Goal: Information Seeking & Learning: Learn about a topic

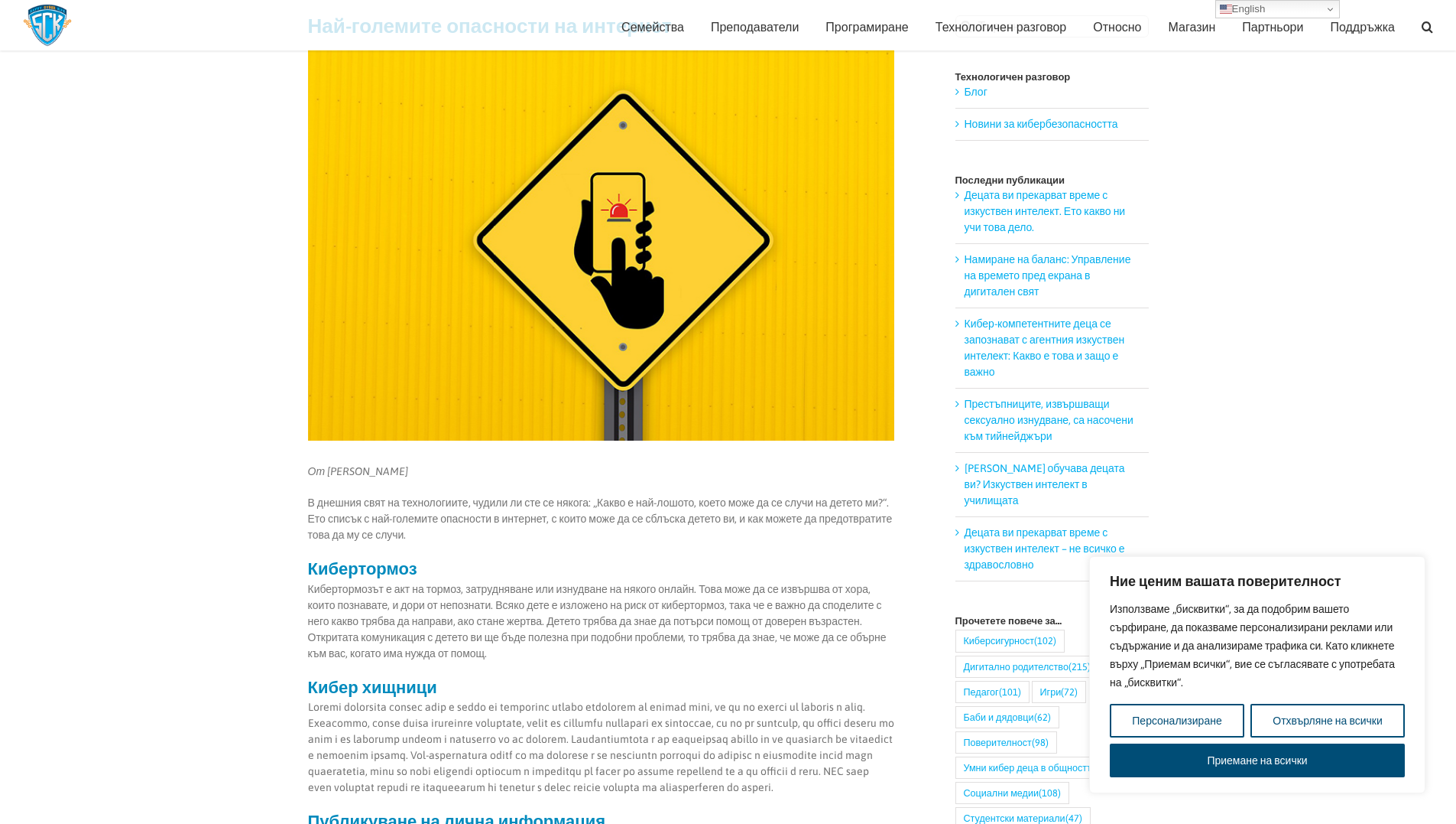
scroll to position [141, 0]
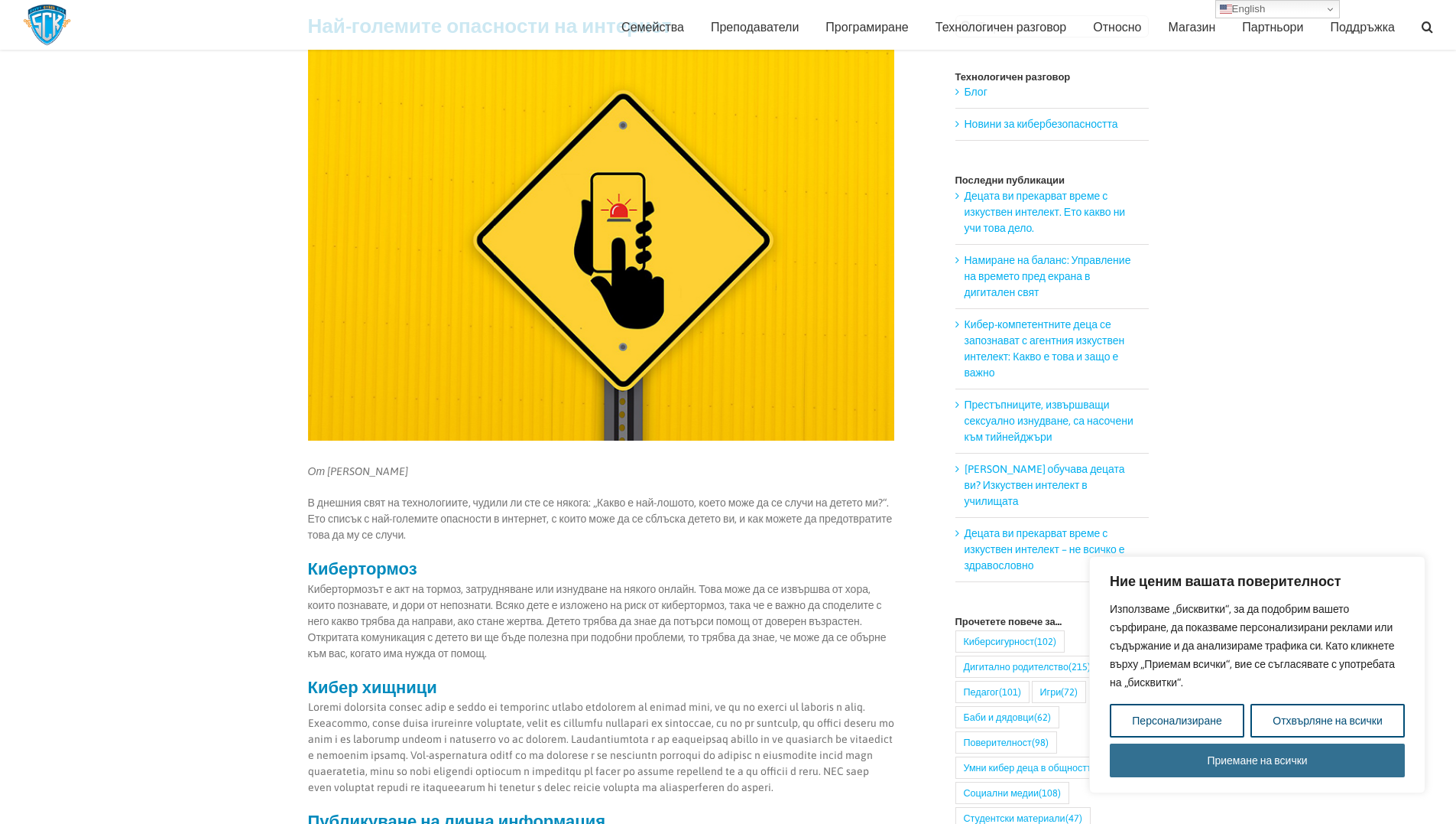
click at [1284, 756] on font "Приемане на всички" at bounding box center [1258, 760] width 101 height 12
checkbox input "true"
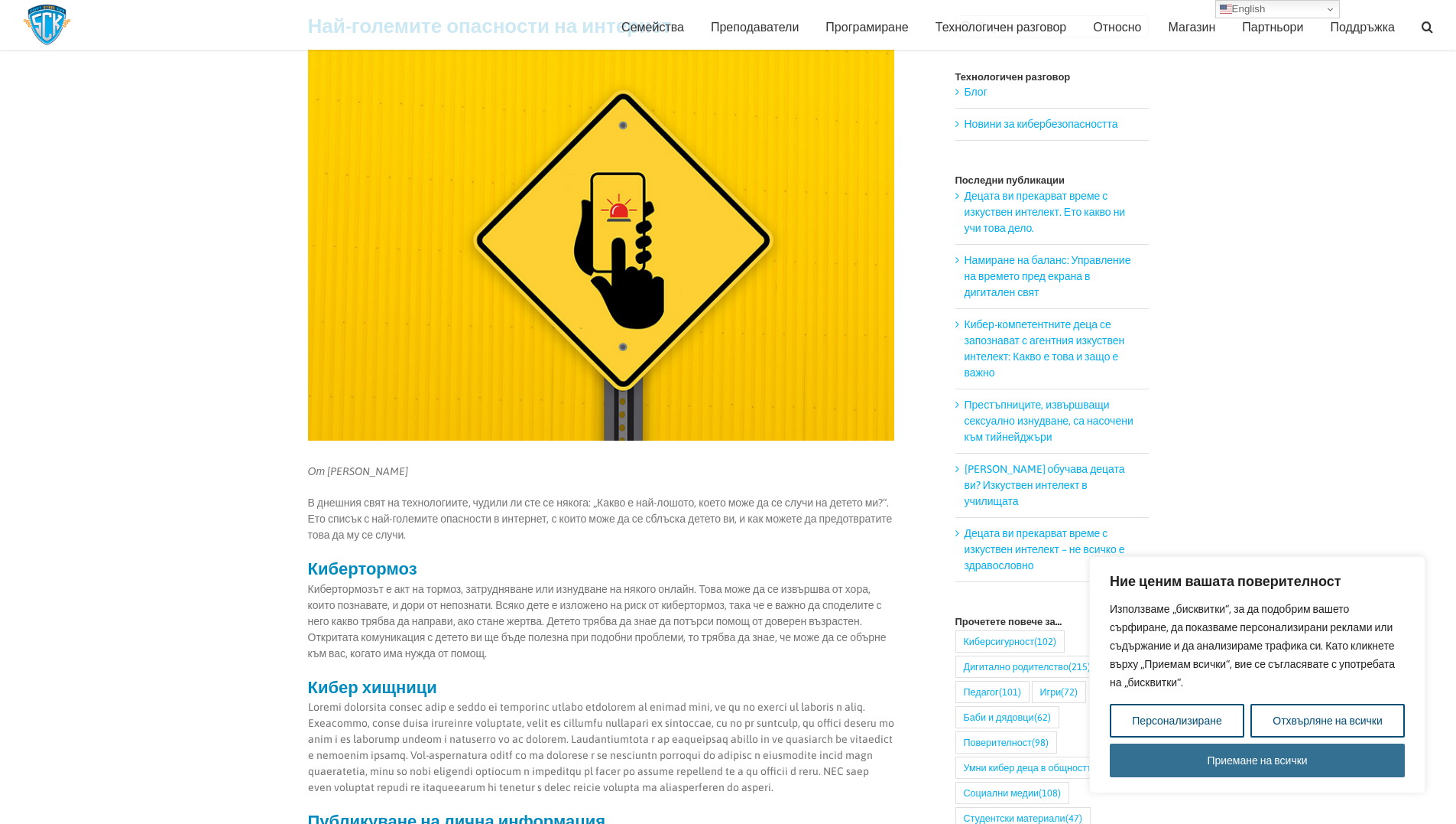
checkbox input "true"
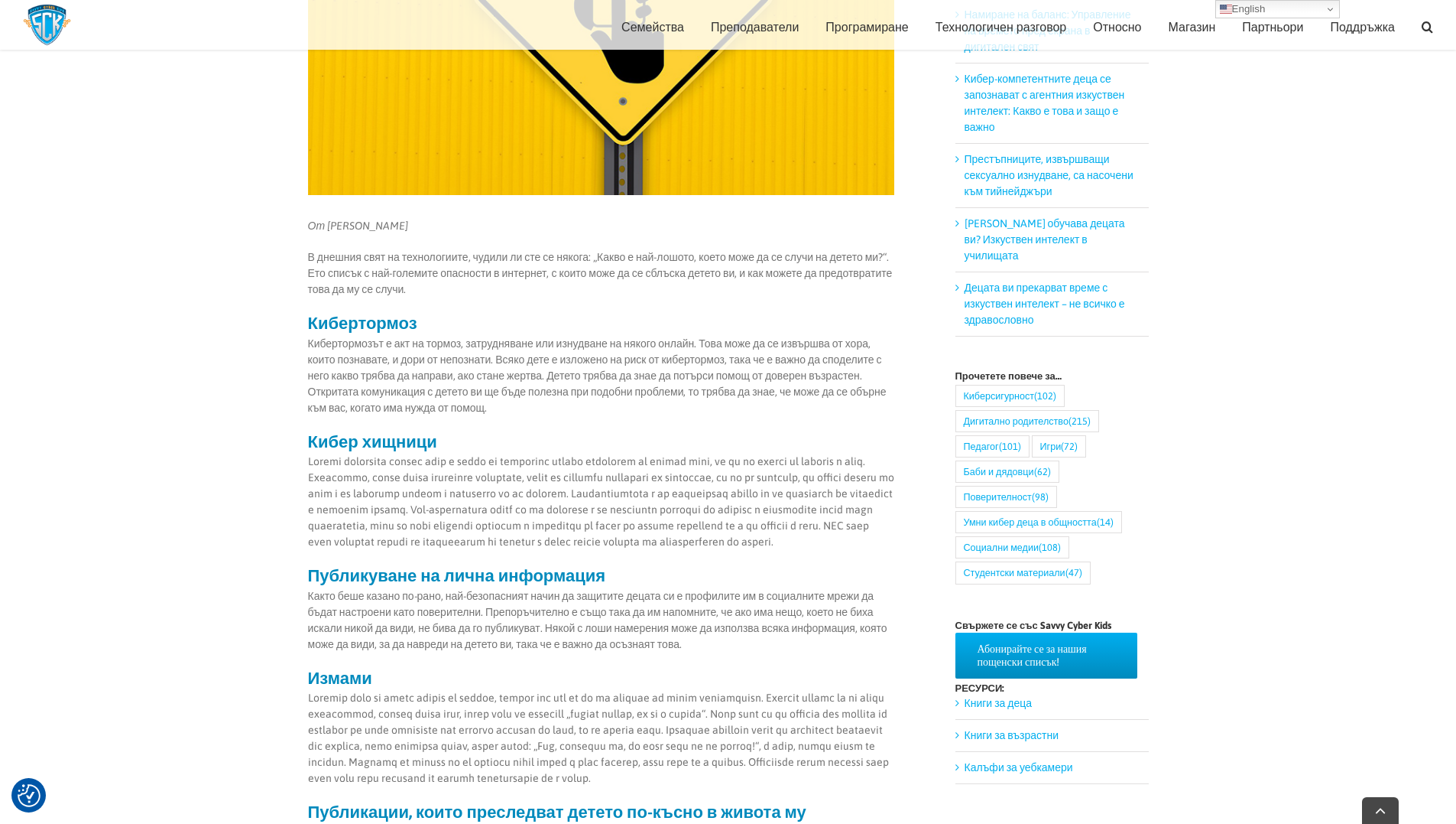
scroll to position [396, 0]
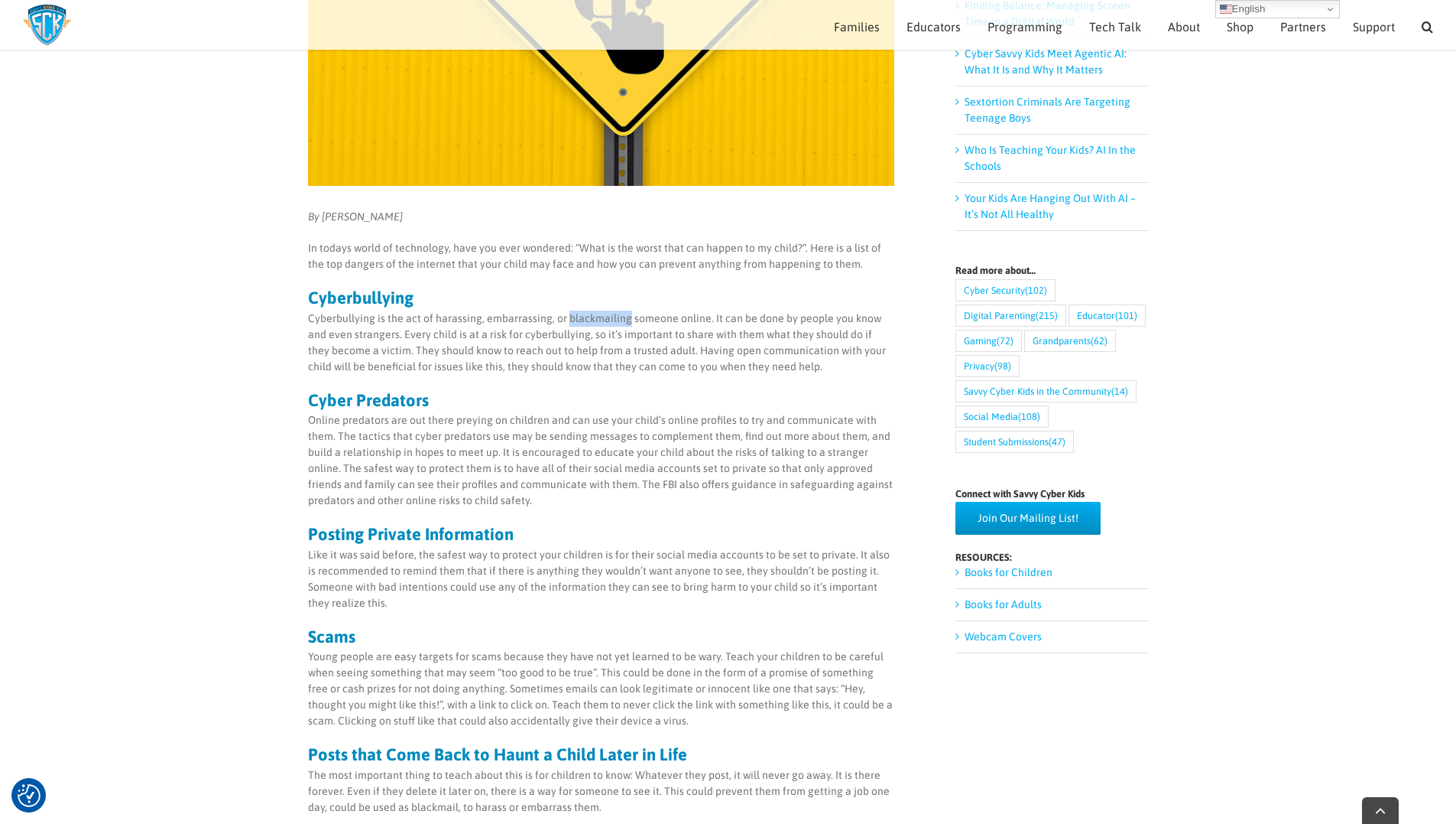
drag, startPoint x: 625, startPoint y: 320, endPoint x: 565, endPoint y: 317, distance: 60.1
click at [565, 317] on p "Cyberbullying is the act of harassing, embarrassing, or blackmailing someone on…" at bounding box center [601, 342] width 586 height 64
copy p "blackmailing"
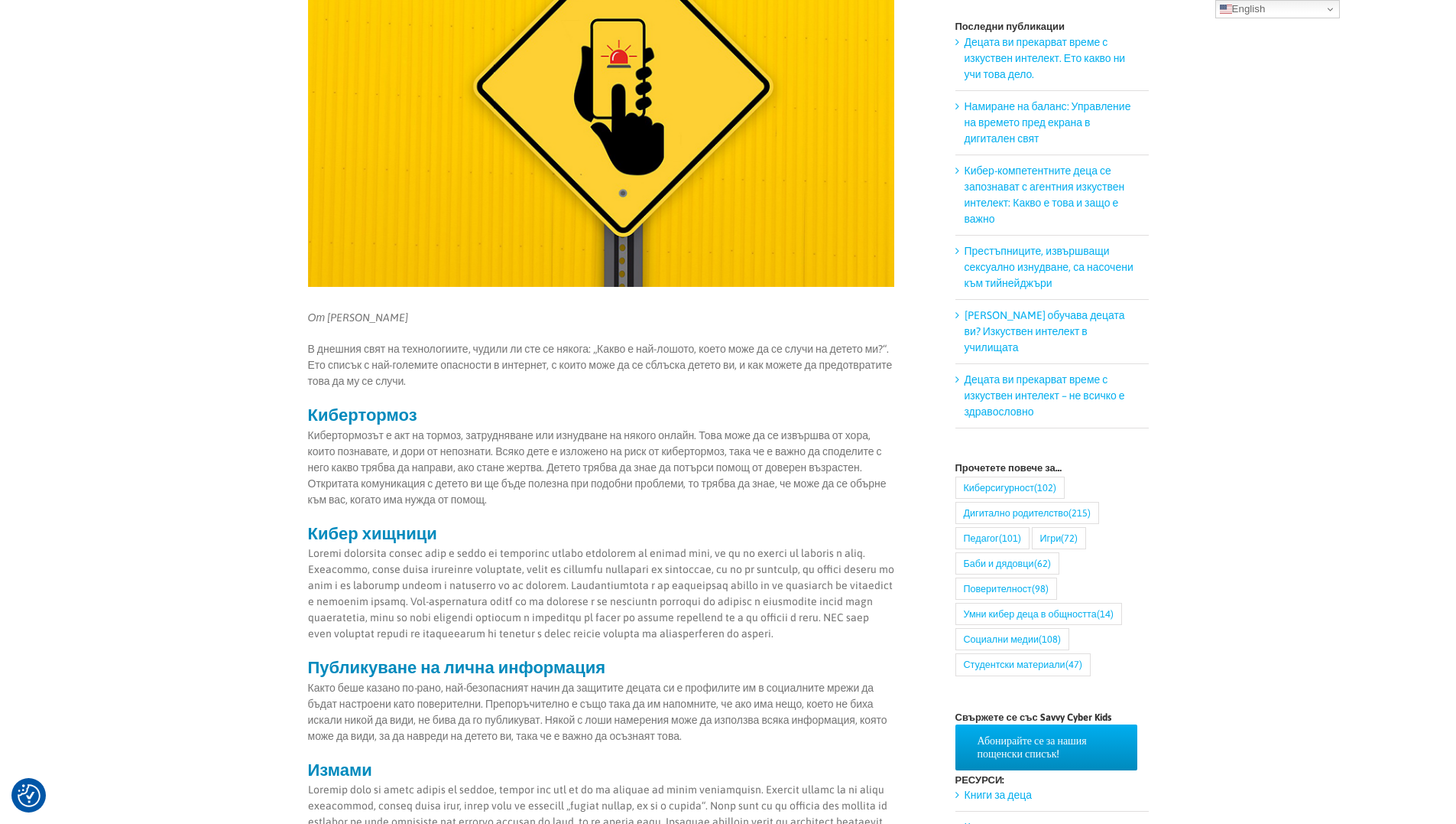
scroll to position [0, 0]
